Goal: Information Seeking & Learning: Learn about a topic

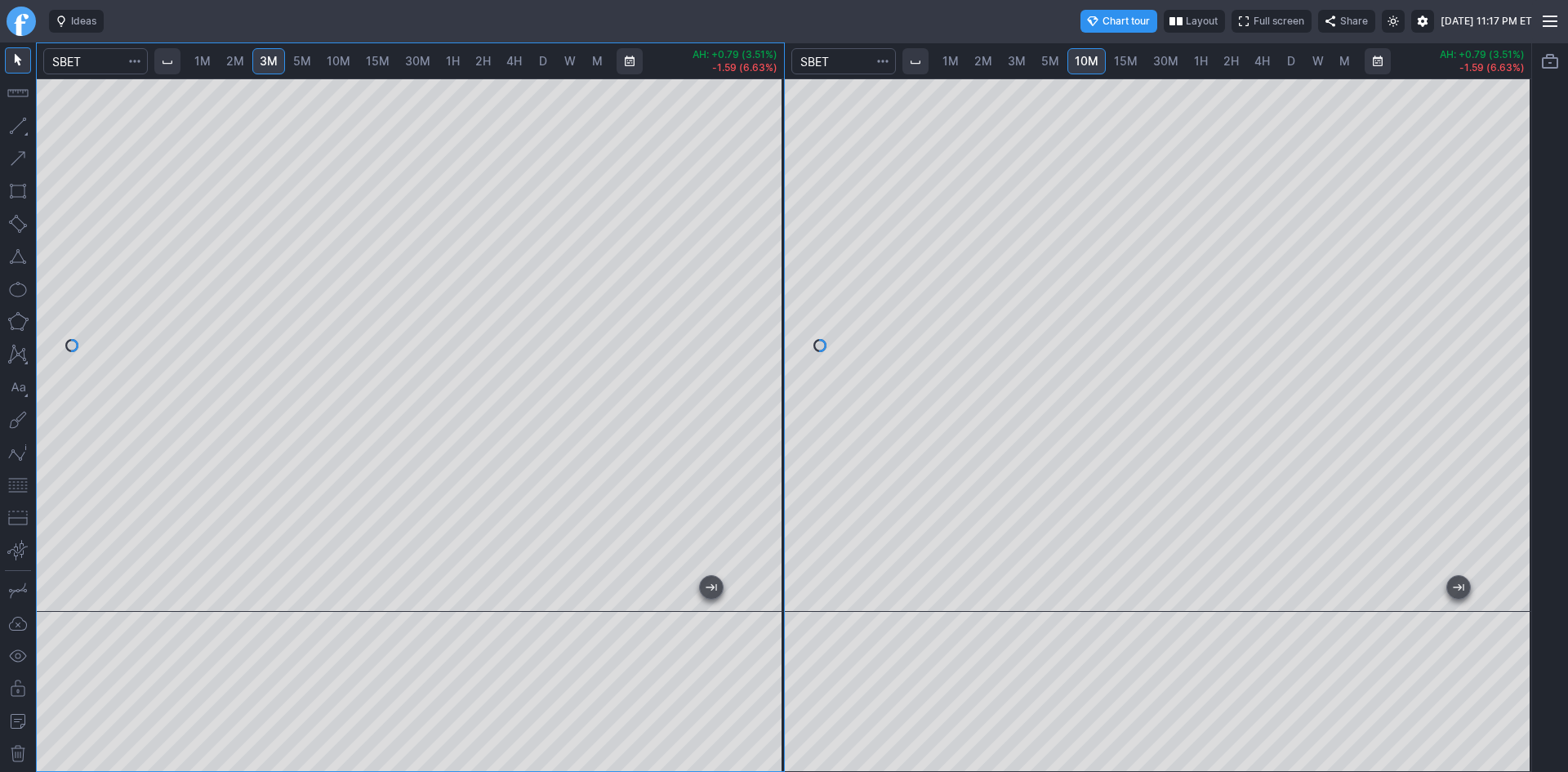
click at [311, 58] on span "5M" at bounding box center [302, 61] width 18 height 14
drag, startPoint x: 767, startPoint y: 338, endPoint x: 754, endPoint y: 405, distance: 68.2
click at [767, 400] on div at bounding box center [767, 341] width 34 height 493
click at [792, 467] on div "1M 2M 3M 5M 10M 15M 30M 1H 2H 4H D W M AH: +1.02 (1.73%) +7.55 (14.68%) 1M 2M 3…" at bounding box center [784, 407] width 1496 height 729
click at [311, 64] on span "5M" at bounding box center [302, 61] width 18 height 14
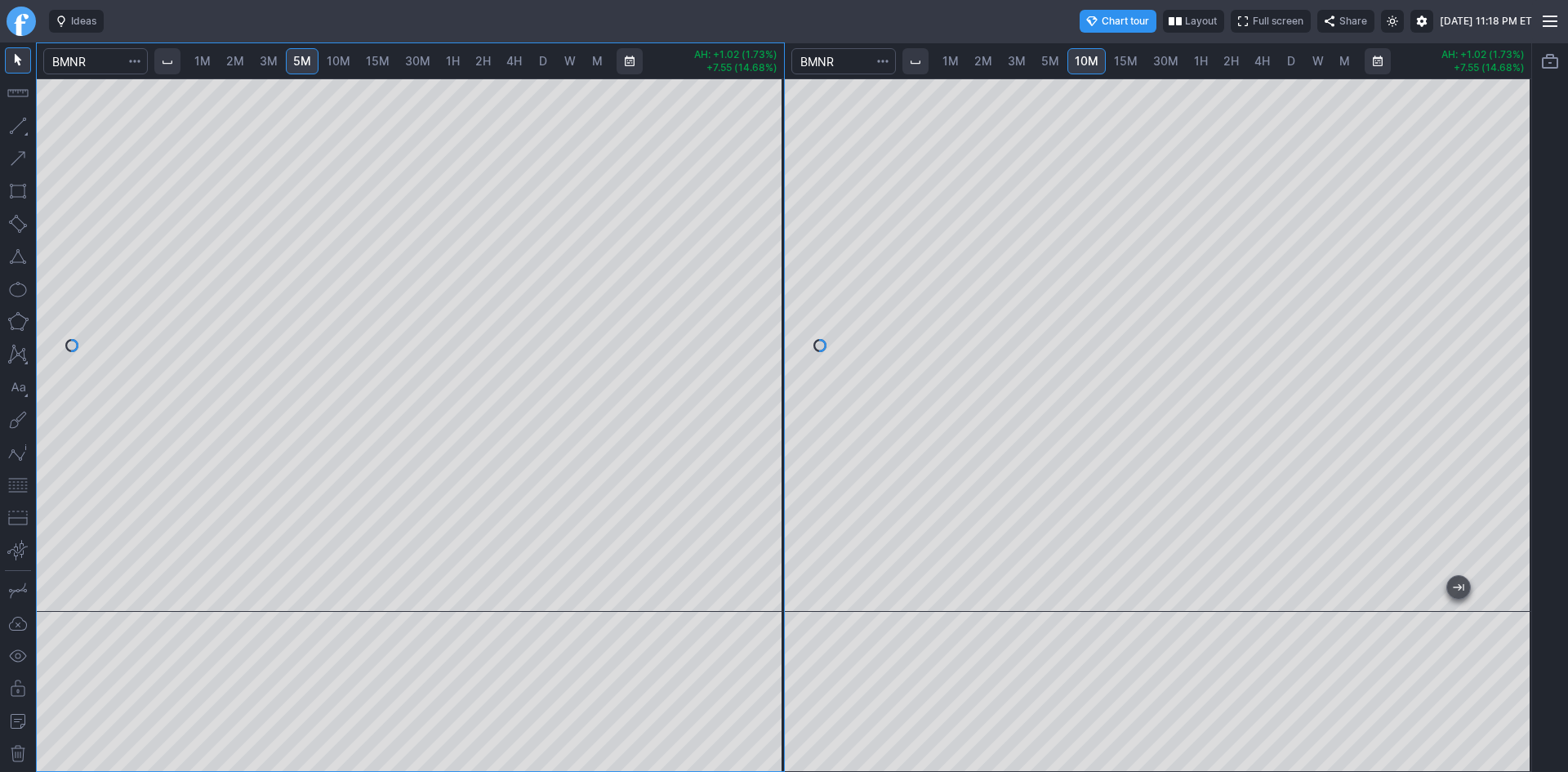
drag, startPoint x: 771, startPoint y: 239, endPoint x: 760, endPoint y: 303, distance: 64.9
click at [773, 290] on div at bounding box center [767, 341] width 34 height 493
click at [15, 487] on button "button" at bounding box center [18, 485] width 26 height 26
drag, startPoint x: 763, startPoint y: 141, endPoint x: 758, endPoint y: 174, distance: 33.4
click at [758, 174] on div at bounding box center [767, 341] width 34 height 493
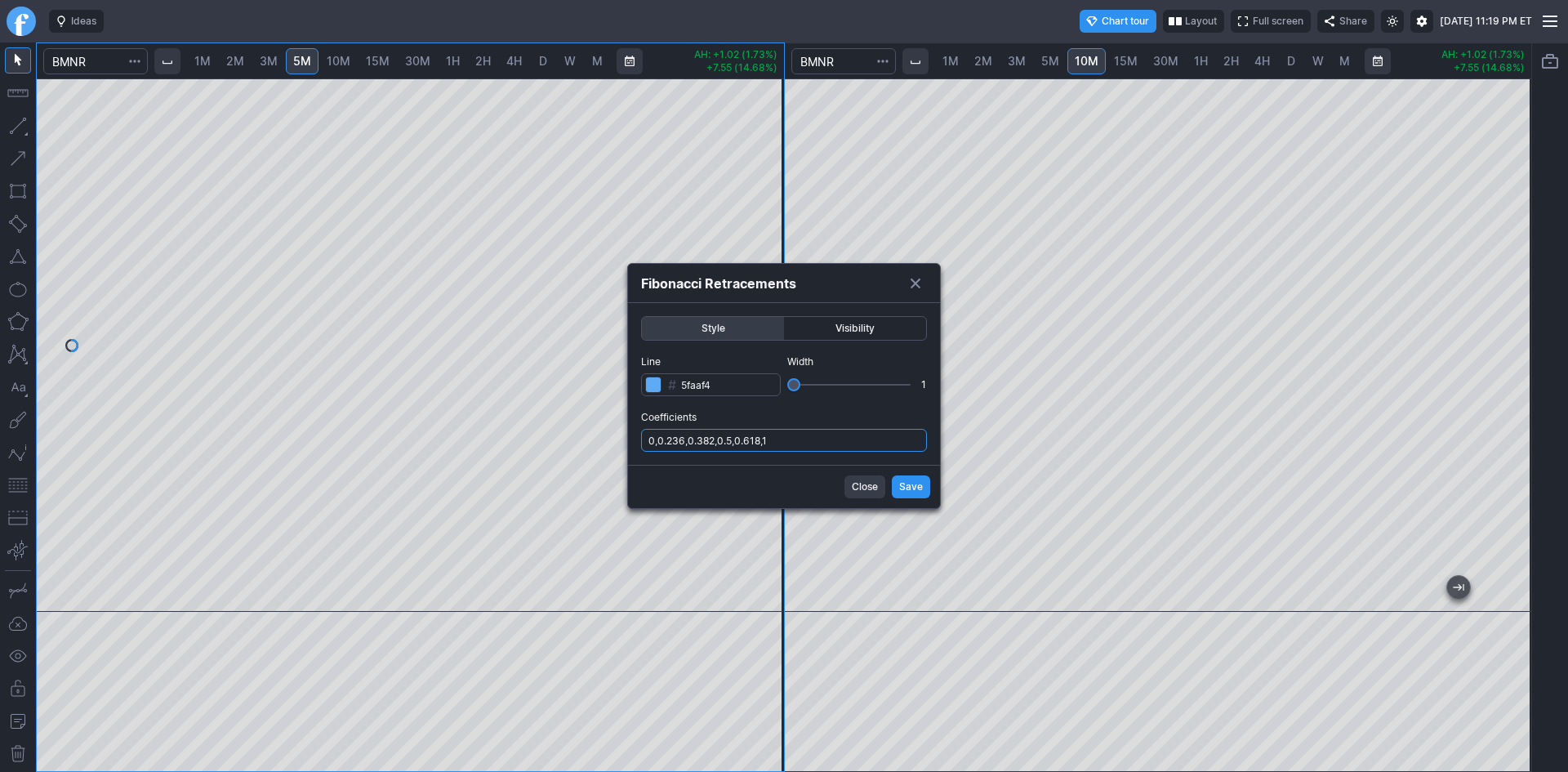
drag, startPoint x: 808, startPoint y: 444, endPoint x: 809, endPoint y: 452, distance: 8.1
click at [808, 446] on input "0,0.236,0.382,0.5,0.618,1" at bounding box center [784, 441] width 286 height 23
type input "0,0.236,0.382,0.5,0.618,1,.786"
click at [906, 483] on span "Save" at bounding box center [910, 487] width 24 height 17
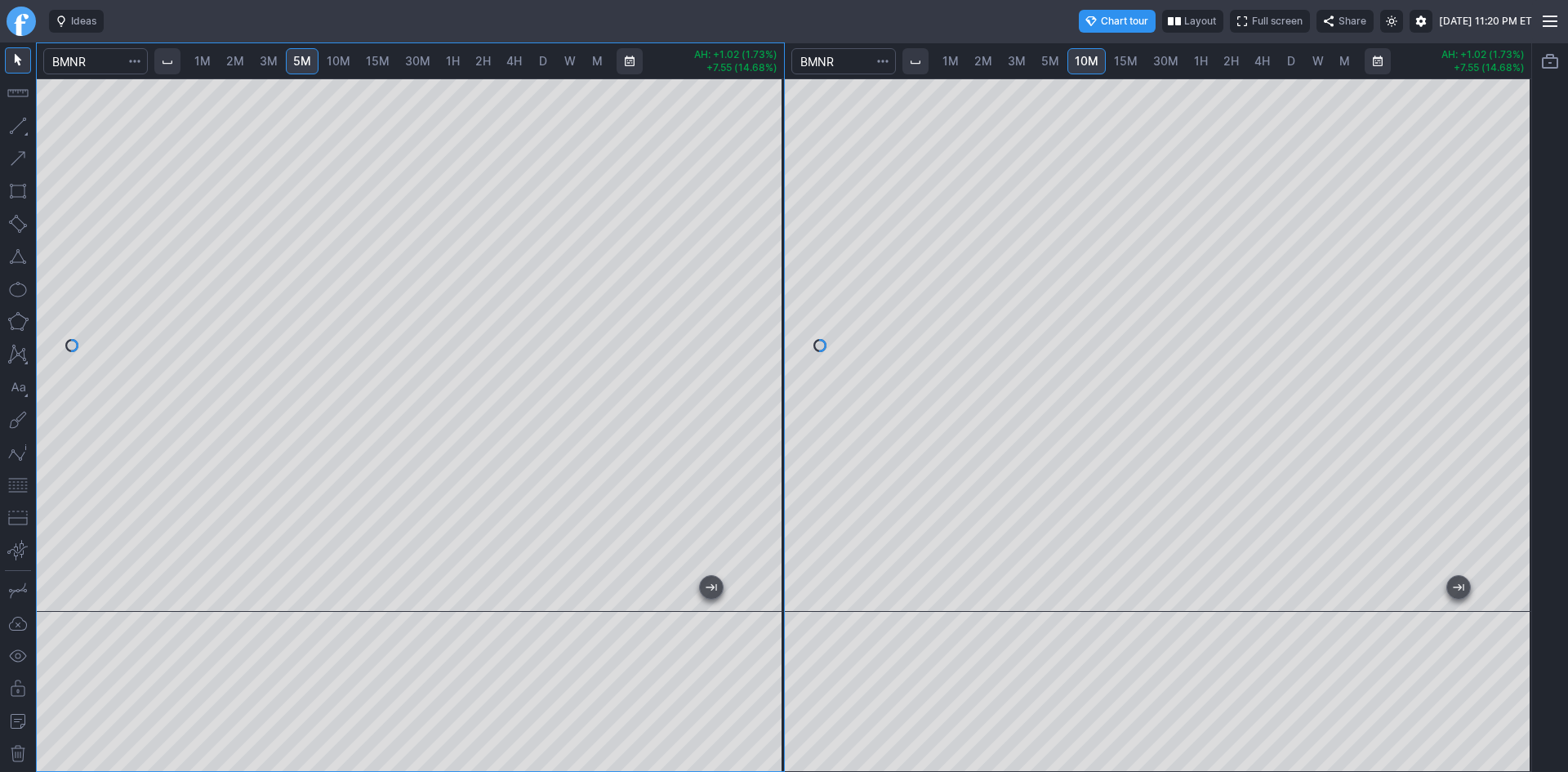
click at [238, 59] on span "2M" at bounding box center [235, 61] width 18 height 14
drag, startPoint x: 14, startPoint y: 490, endPoint x: 20, endPoint y: 475, distance: 16.2
click at [17, 483] on button "button" at bounding box center [18, 485] width 26 height 26
click at [785, 266] on div "1M 2M 3M 5M 10M 15M 30M 1H 2H 4H D W M AH: +1.02 (1.73%) +7.55 (14.68%) 1M 2M 3…" at bounding box center [784, 407] width 1496 height 729
drag, startPoint x: 760, startPoint y: 270, endPoint x: 758, endPoint y: 308, distance: 38.1
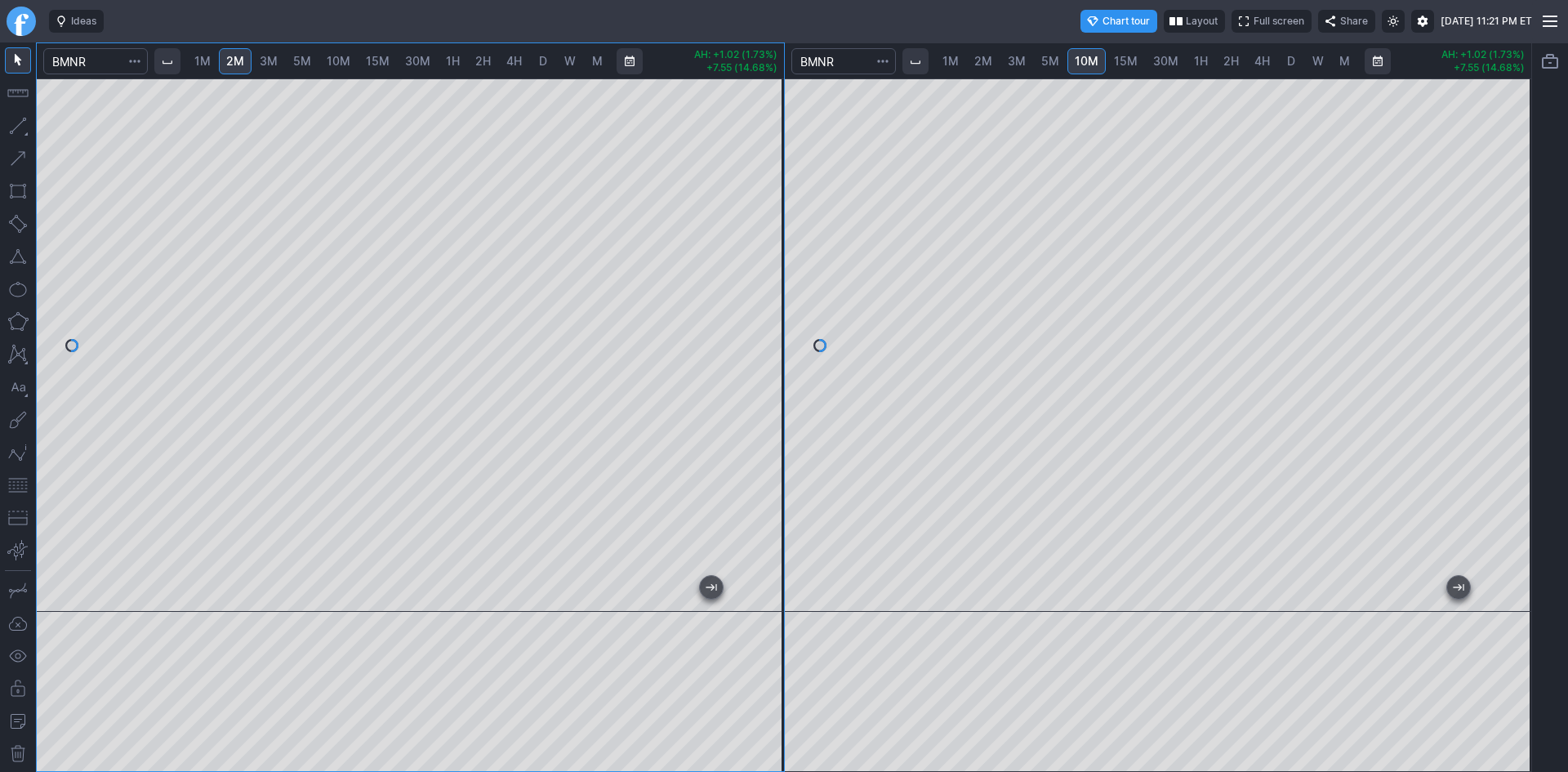
click at [758, 308] on div at bounding box center [767, 341] width 34 height 493
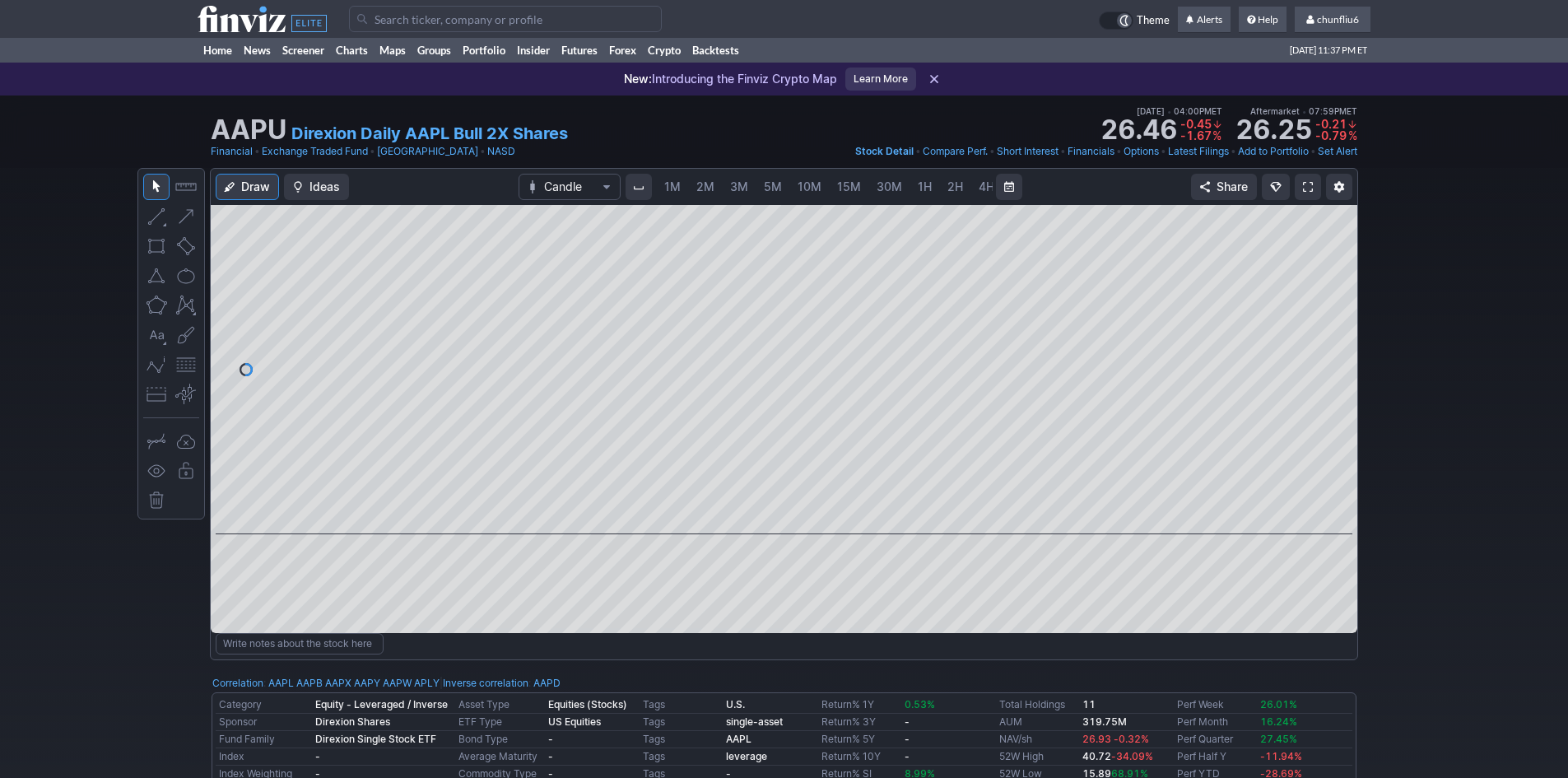
scroll to position [0, 89]
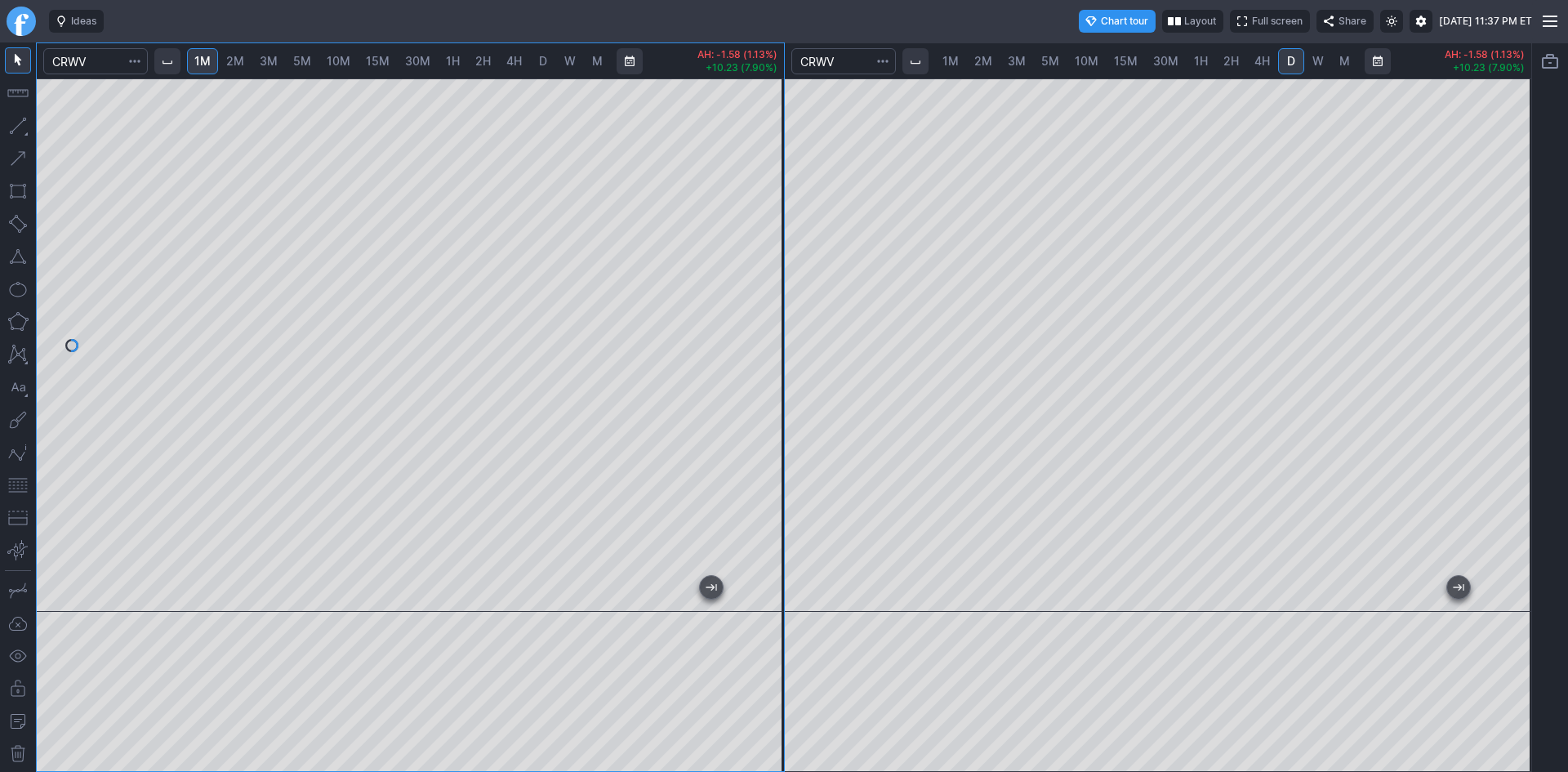
click at [243, 65] on span "2M" at bounding box center [235, 61] width 18 height 14
click at [277, 65] on span "3M" at bounding box center [269, 61] width 18 height 14
click at [305, 62] on span "5M" at bounding box center [302, 61] width 18 height 14
drag, startPoint x: 769, startPoint y: 215, endPoint x: 756, endPoint y: 272, distance: 58.5
click at [761, 270] on div at bounding box center [767, 341] width 34 height 493
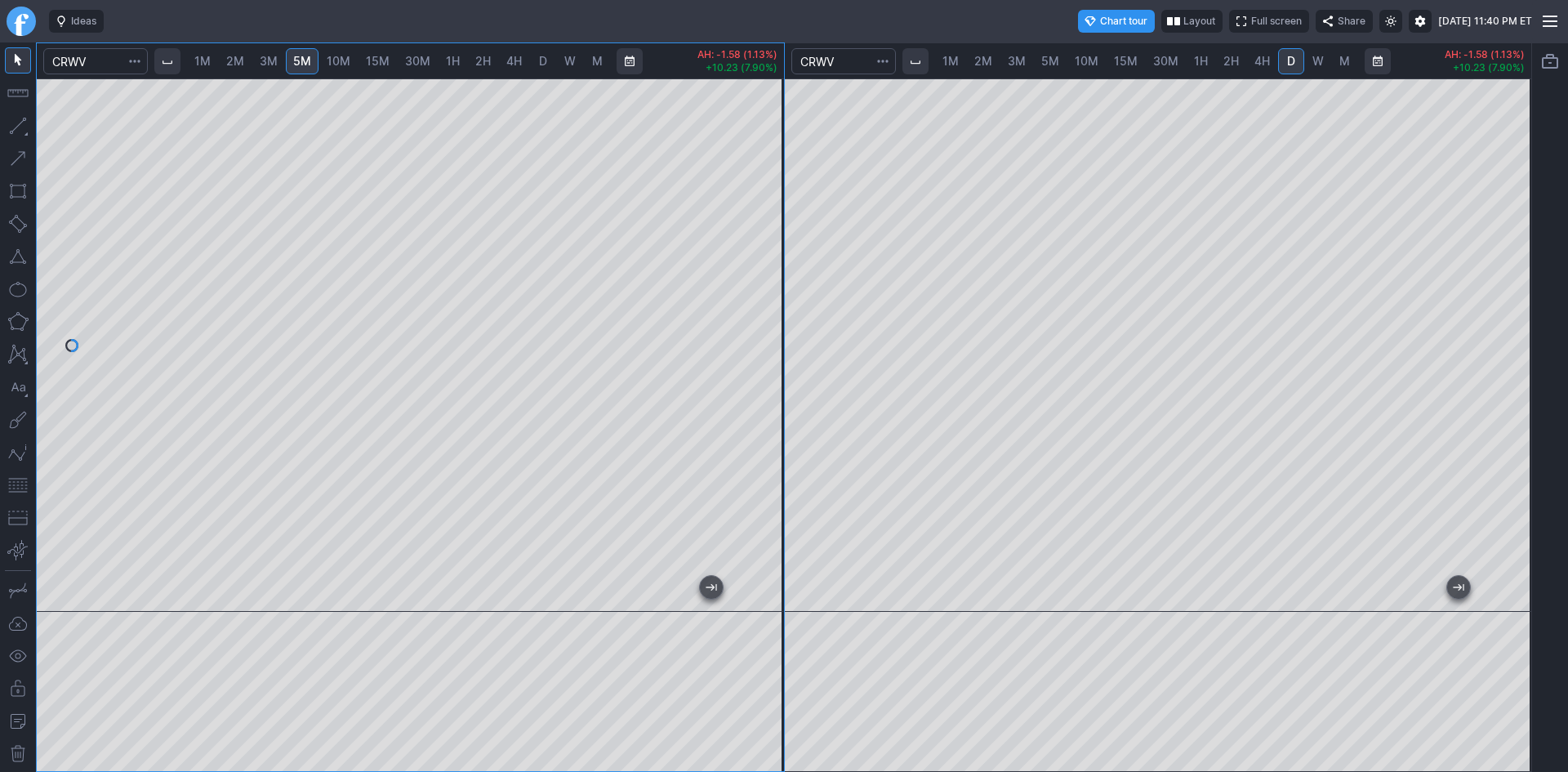
click at [11, 480] on button "button" at bounding box center [18, 485] width 26 height 26
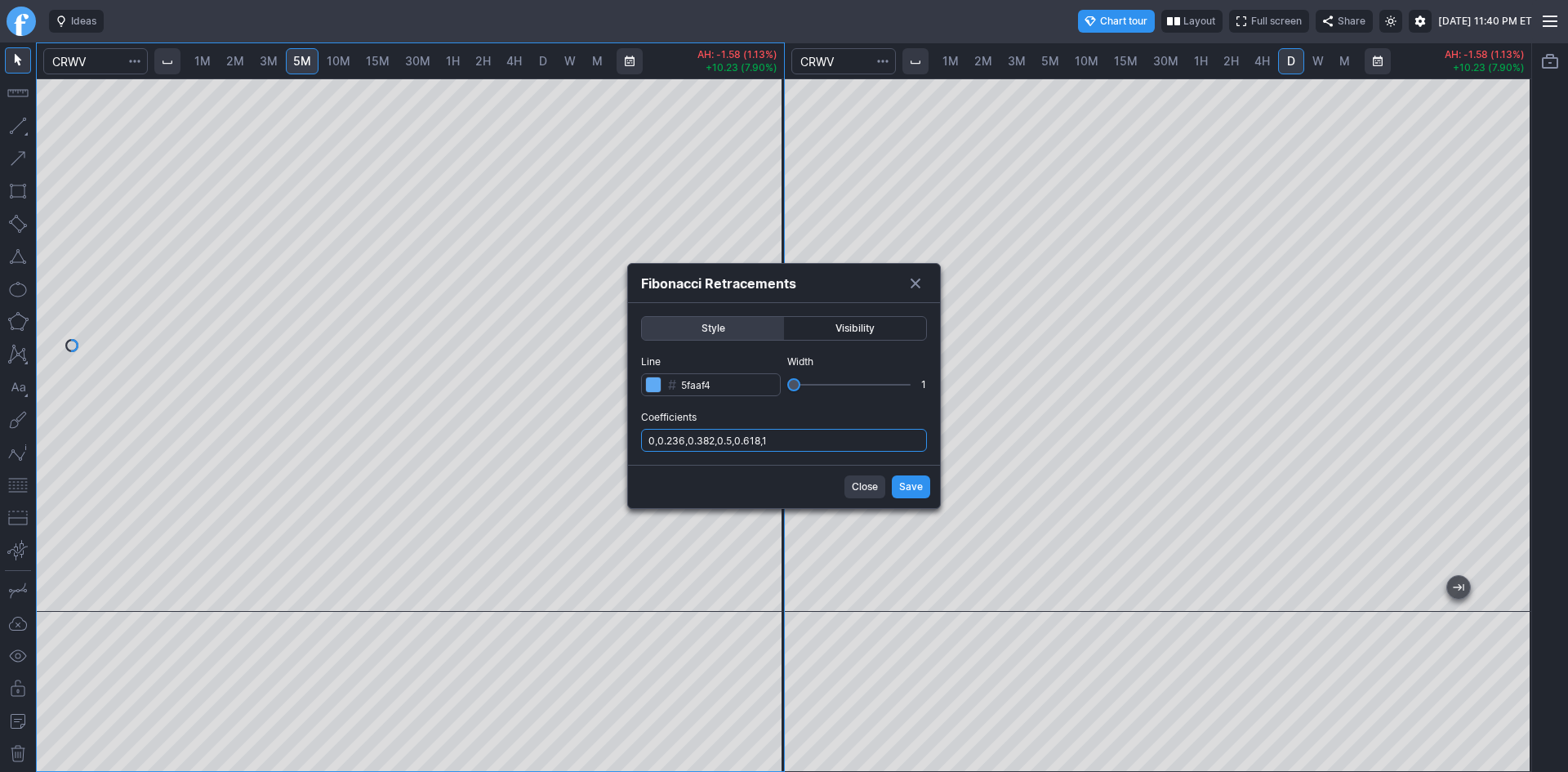
click at [784, 442] on input "0,0.236,0.382,0.5,0.618,1" at bounding box center [784, 441] width 286 height 23
type input "0,0.236,0.382,0.5,0.618,1,.786"
click at [895, 489] on button "Save" at bounding box center [911, 487] width 38 height 23
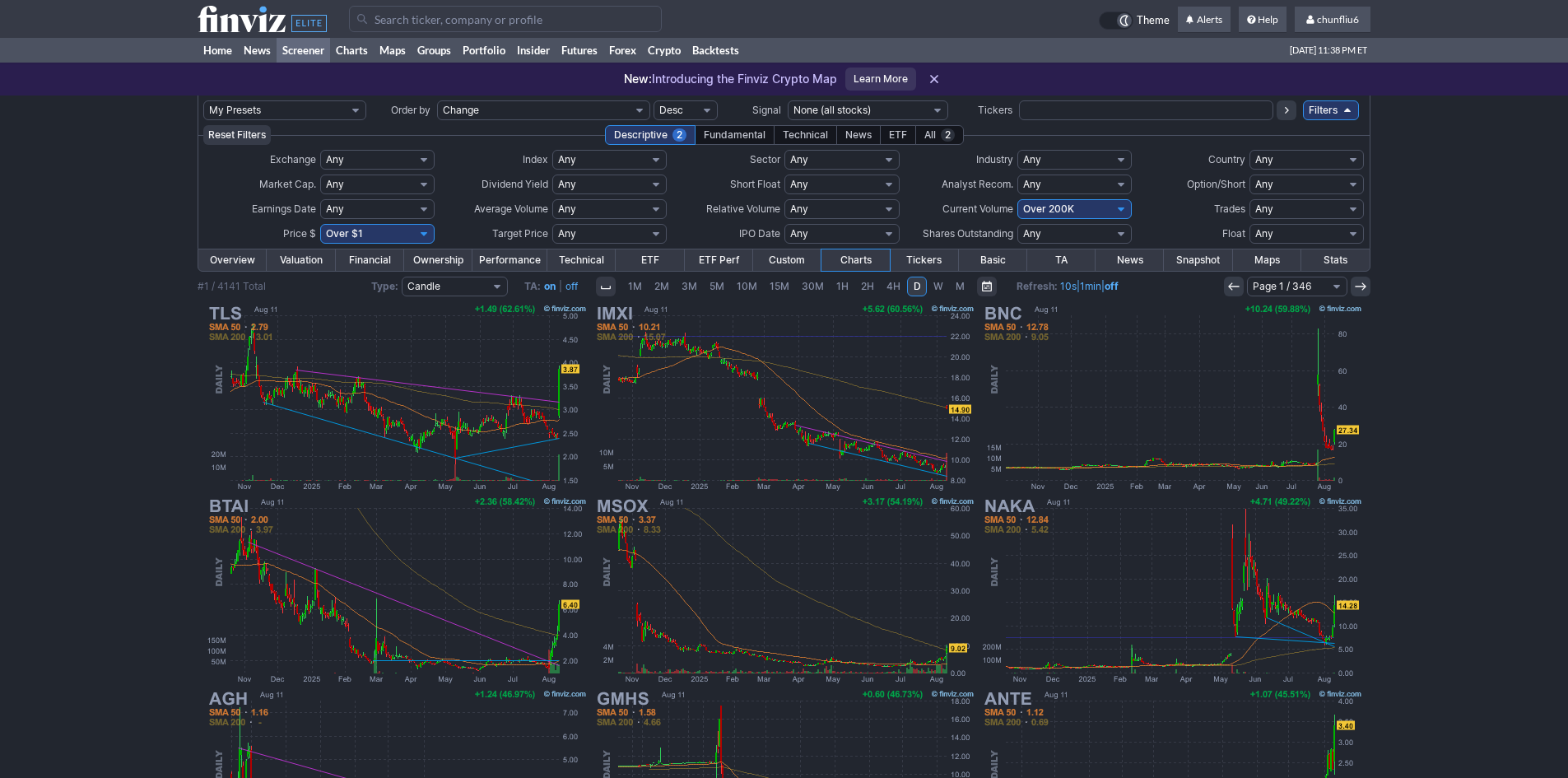
click at [487, 17] on input "Search" at bounding box center [505, 19] width 313 height 26
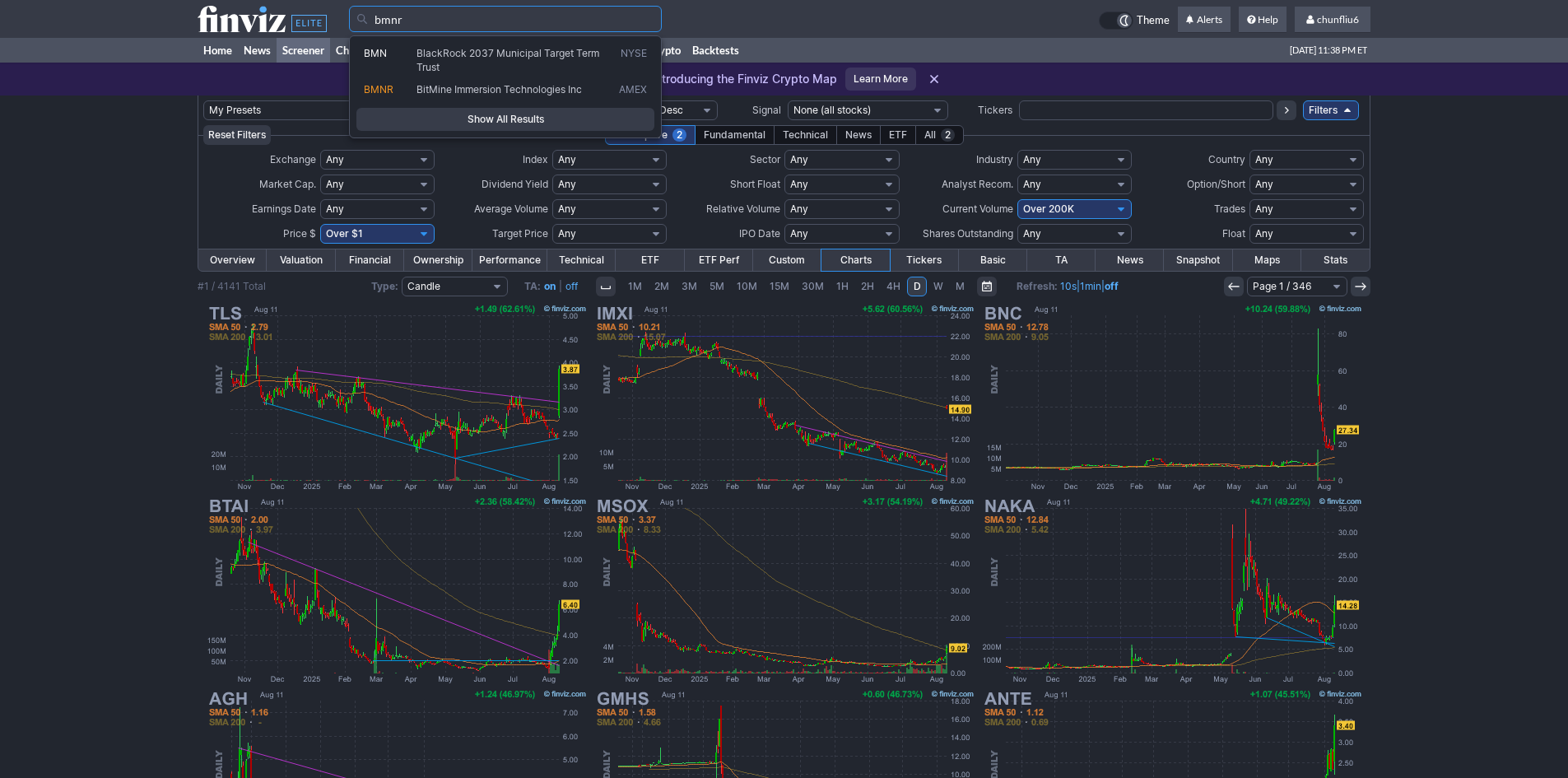
type input "bmnr"
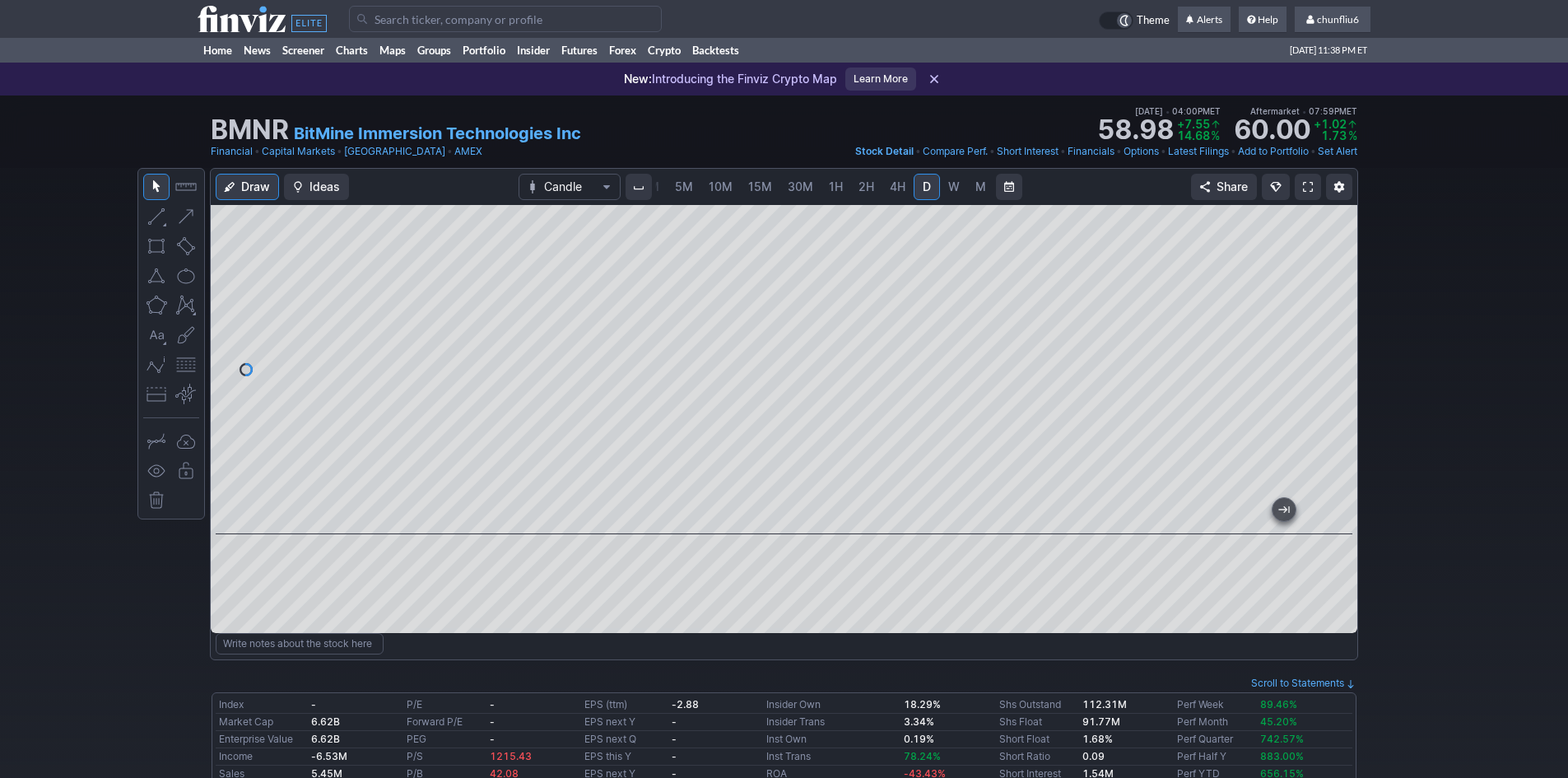
click at [1309, 179] on link at bounding box center [1308, 187] width 26 height 26
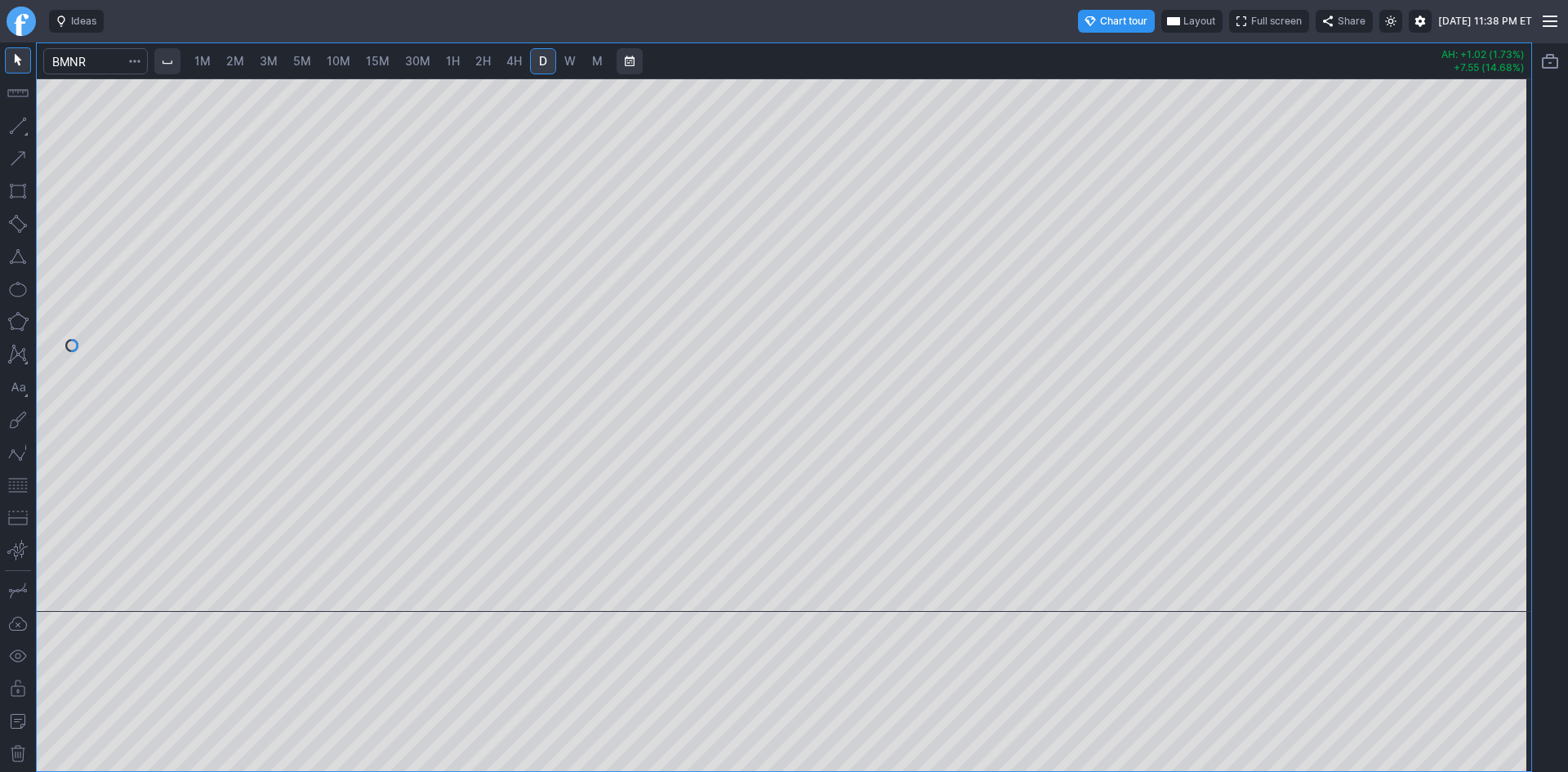
click at [244, 55] on span "2M" at bounding box center [235, 61] width 18 height 14
click at [1183, 19] on span "Layout" at bounding box center [1199, 21] width 32 height 17
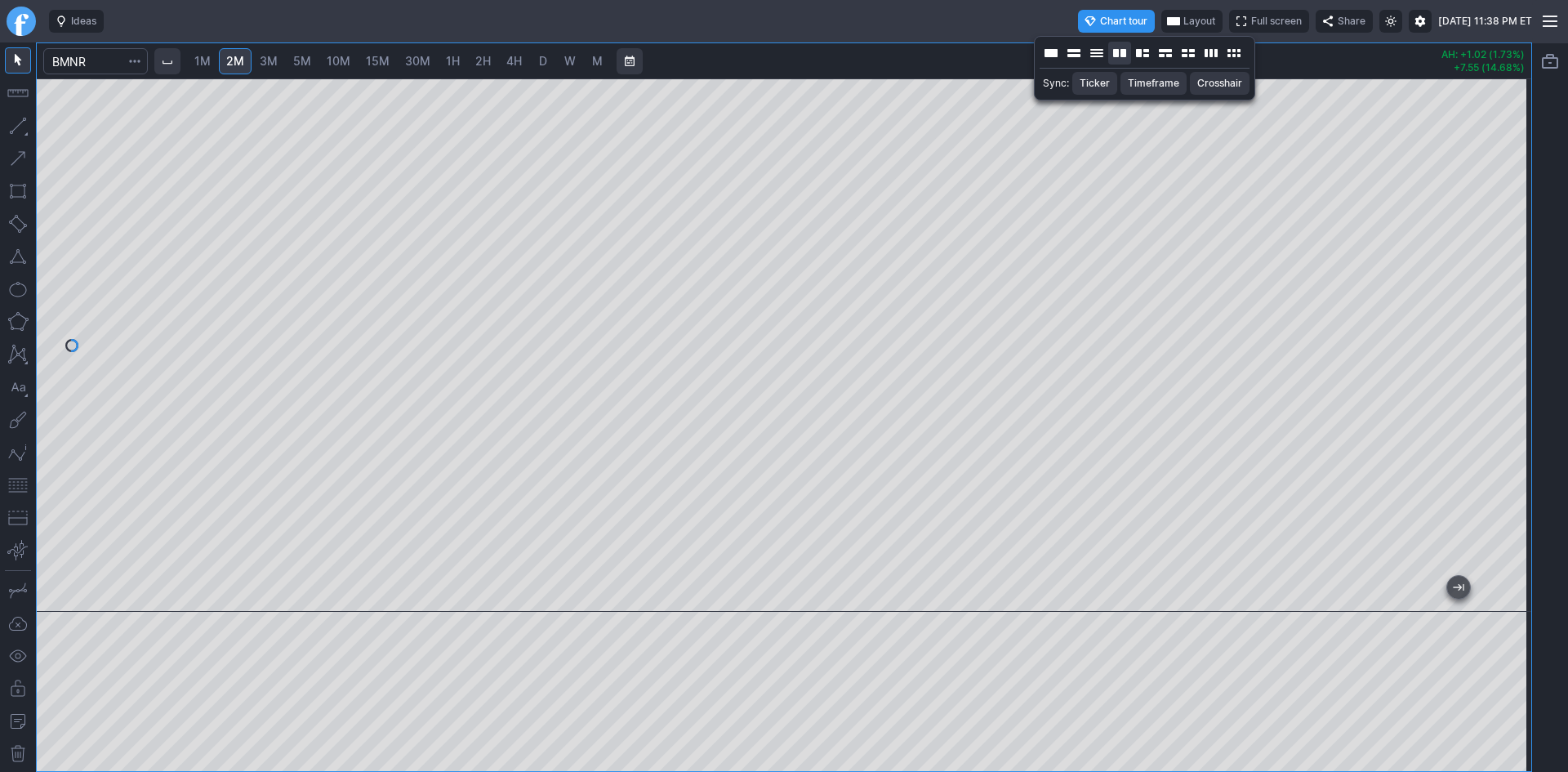
click at [1128, 53] on button "Layout" at bounding box center [1120, 53] width 23 height 23
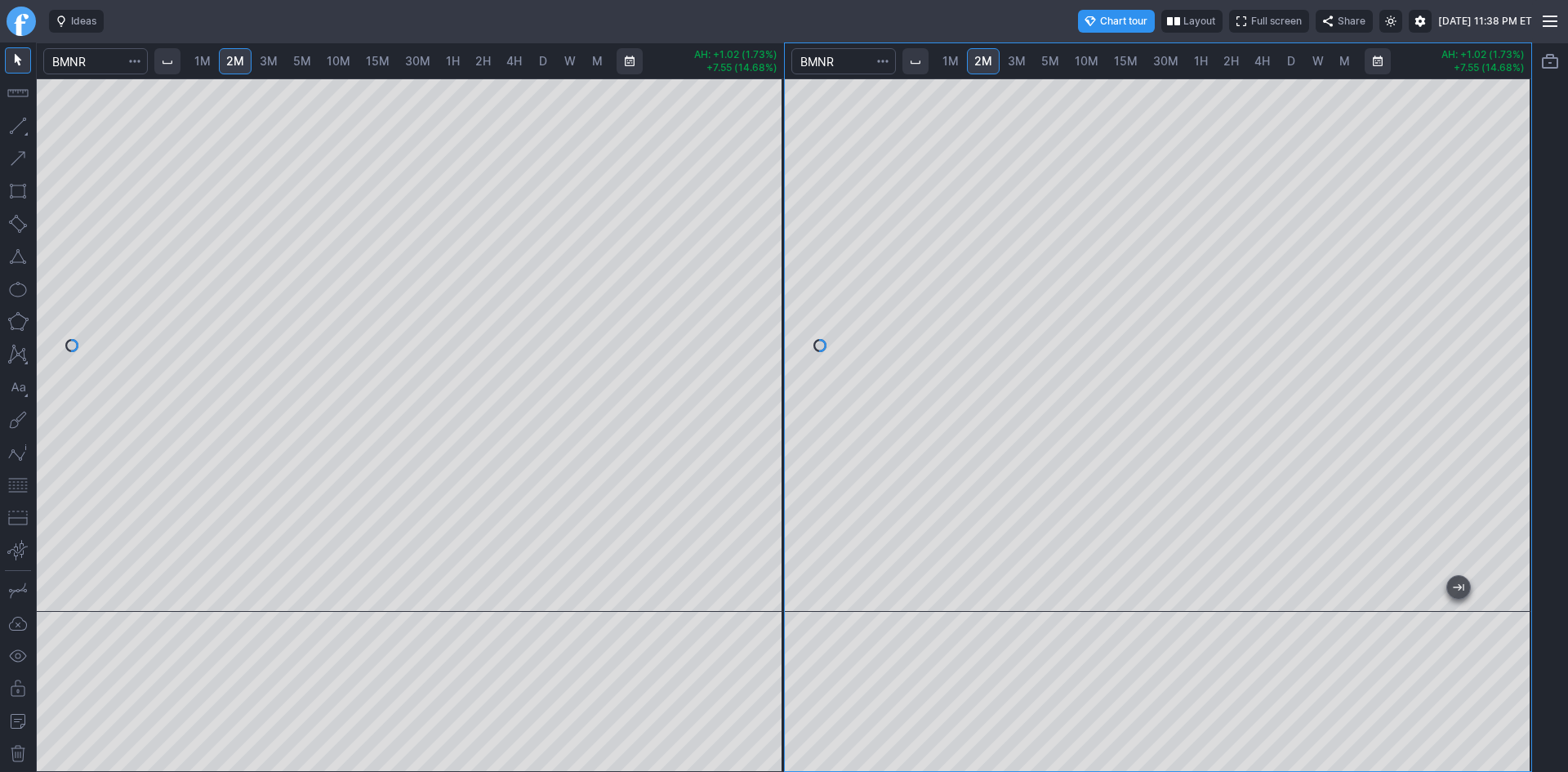
click at [1081, 62] on span "10M" at bounding box center [1087, 61] width 24 height 14
click at [1161, 61] on span "30M" at bounding box center [1166, 61] width 25 height 14
drag, startPoint x: 1522, startPoint y: 145, endPoint x: 1509, endPoint y: 268, distance: 123.7
click at [1516, 258] on div at bounding box center [1514, 341] width 34 height 493
click at [807, 281] on div "1M 2M 3M 5M 10M 15M 30M 1H 2H 4H D W M AH: +1.02 (1.73%) +7.55 (14.68%) 1M 2M 3…" at bounding box center [784, 407] width 1496 height 729
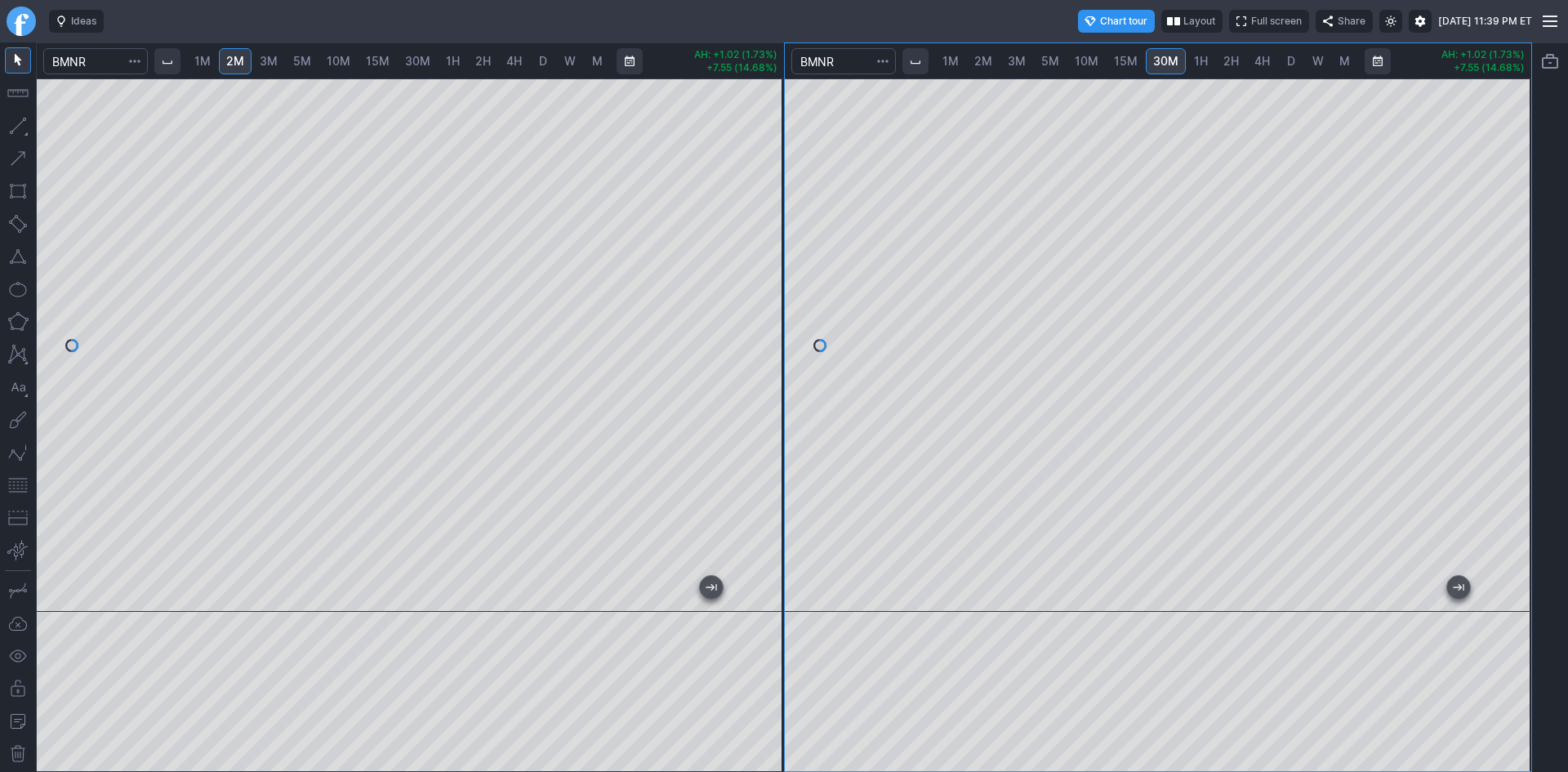
drag, startPoint x: 767, startPoint y: 176, endPoint x: 754, endPoint y: 263, distance: 88.0
click at [754, 263] on div at bounding box center [767, 341] width 34 height 493
